Goal: Task Accomplishment & Management: Manage account settings

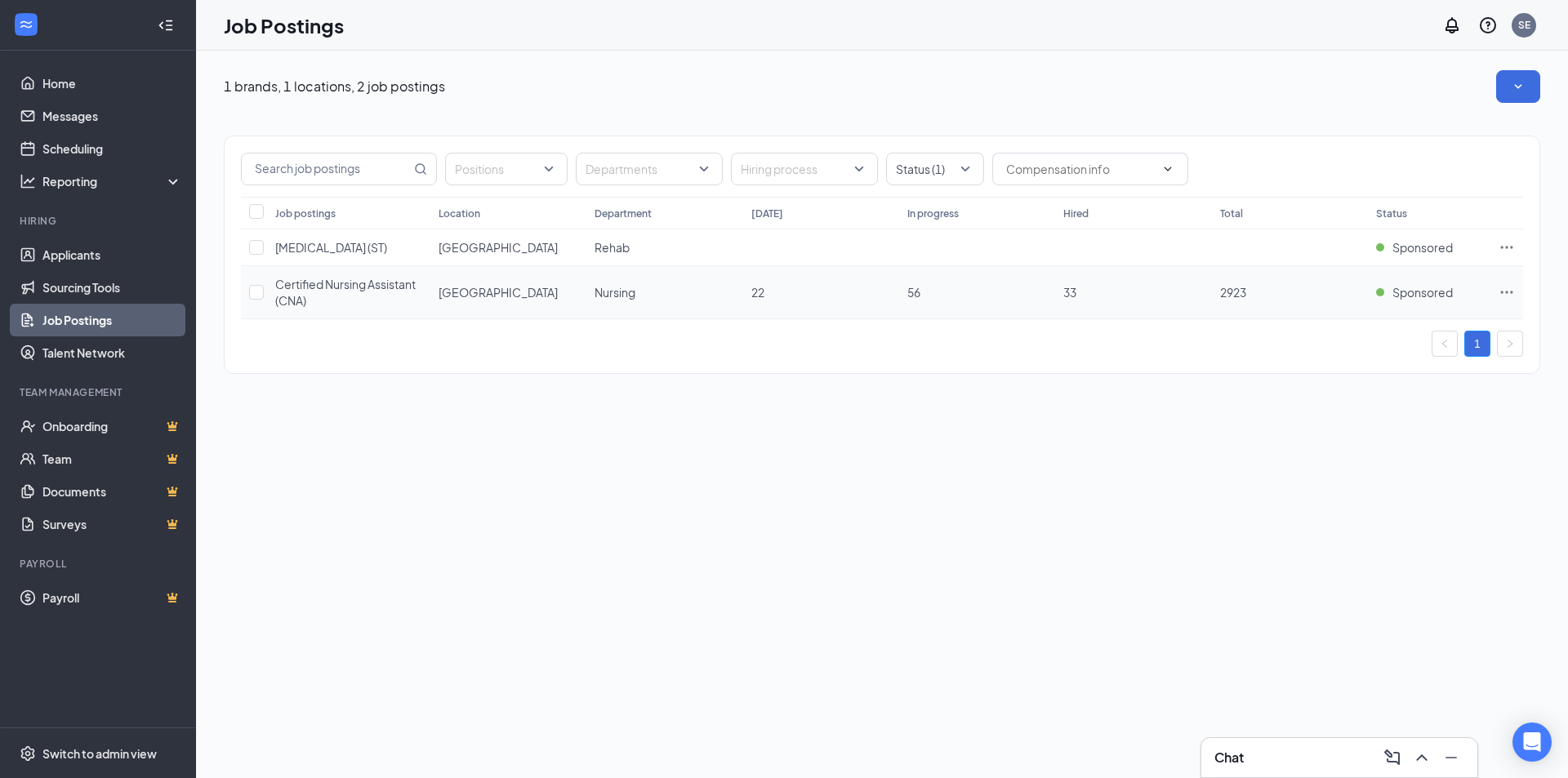
click at [1513, 293] on icon "Ellipses" at bounding box center [1507, 292] width 12 height 2
click at [1351, 437] on span "View applicants" at bounding box center [1325, 432] width 84 height 15
click at [1512, 295] on icon "Ellipses" at bounding box center [1507, 293] width 17 height 17
click at [1393, 428] on span "View applicants" at bounding box center [1393, 432] width 219 height 18
click at [573, 430] on div "1 brands, 1 locations, 2 job postings Positions Departments Hiring process Stat…" at bounding box center [882, 414] width 1372 height 728
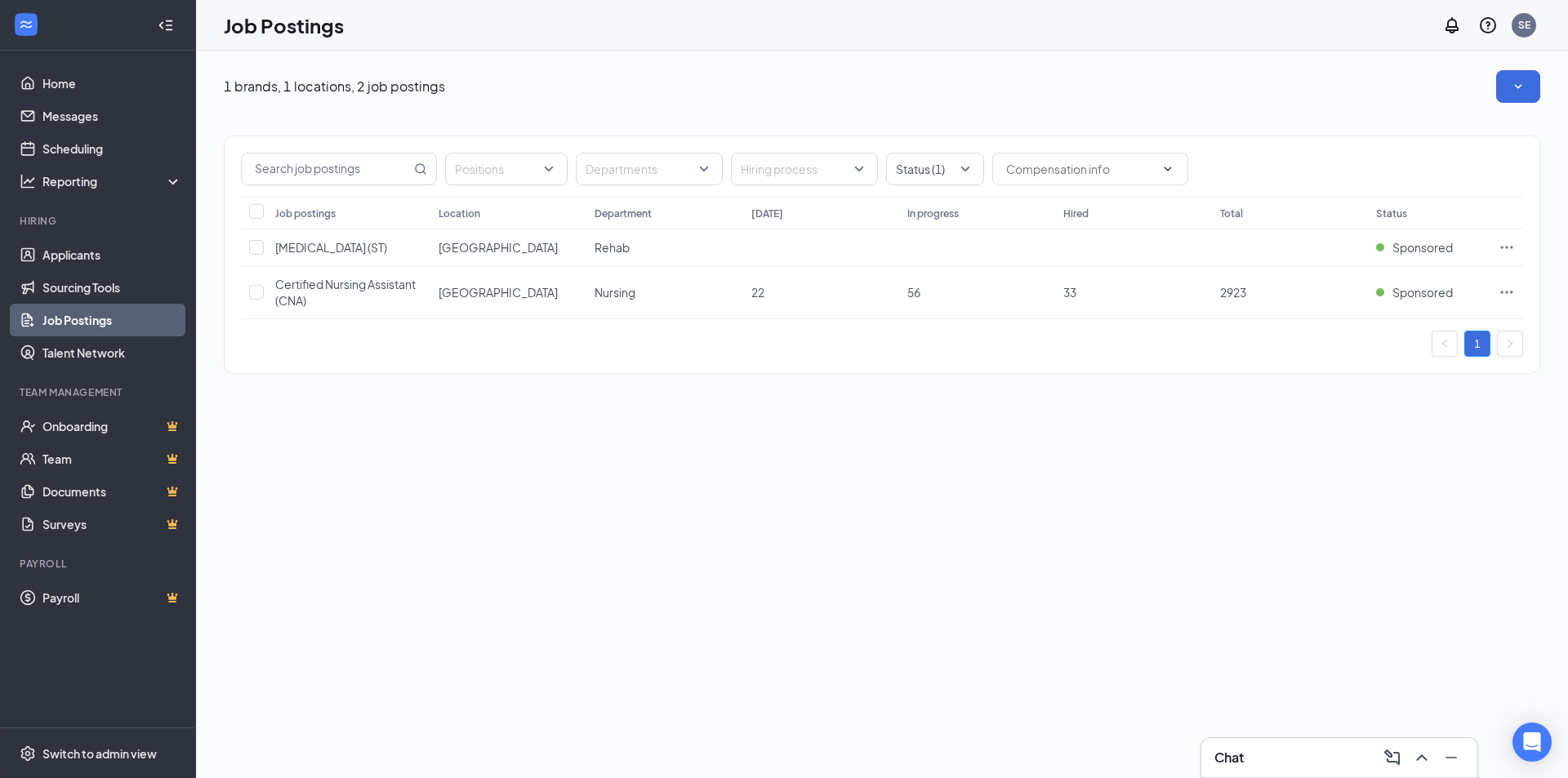
click at [545, 628] on div "1 brands, 1 locations, 2 job postings Positions Departments Hiring process Stat…" at bounding box center [882, 414] width 1372 height 728
